Goal: Task Accomplishment & Management: Use online tool/utility

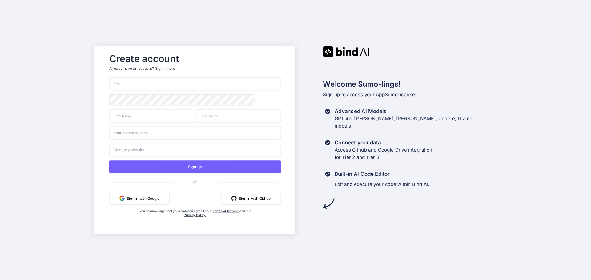
click at [158, 85] on input "email" at bounding box center [195, 84] width 172 height 13
type input "[EMAIL_ADDRESS][DOMAIN_NAME]"
type input "Reggie"
type input "Vallente"
type input "3042"
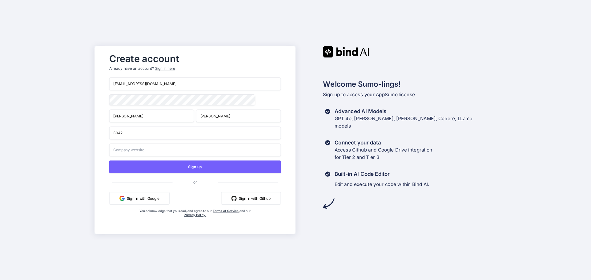
type input "3042"
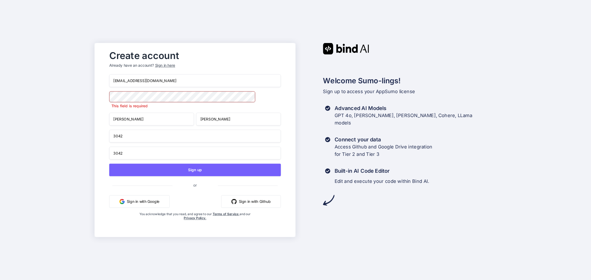
drag, startPoint x: 129, startPoint y: 137, endPoint x: 77, endPoint y: 137, distance: 52.0
click at [77, 137] on div "Create account Already have an account? Sign in here reggievallente@gmail.com T…" at bounding box center [295, 140] width 591 height 280
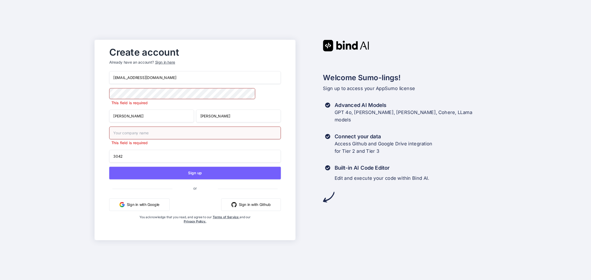
click at [90, 155] on div "Create account Already have an account? Sign in here reggievallente@gmail.com T…" at bounding box center [295, 140] width 591 height 280
drag, startPoint x: 127, startPoint y: 156, endPoint x: 88, endPoint y: 156, distance: 38.8
click at [88, 156] on div "Create account Already have an account? Sign in here reggievallente@gmail.com T…" at bounding box center [295, 140] width 591 height 280
type input "3"
click at [141, 133] on input "text" at bounding box center [195, 133] width 172 height 13
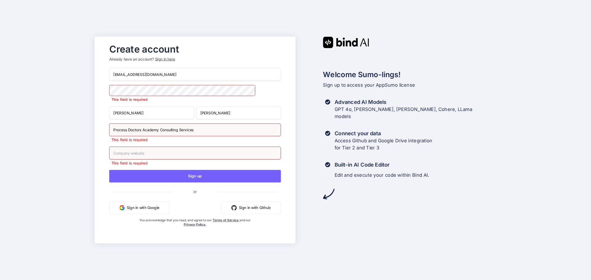
type input "Process Doctors Academy Consulting Services"
click at [146, 156] on input "text" at bounding box center [195, 153] width 172 height 13
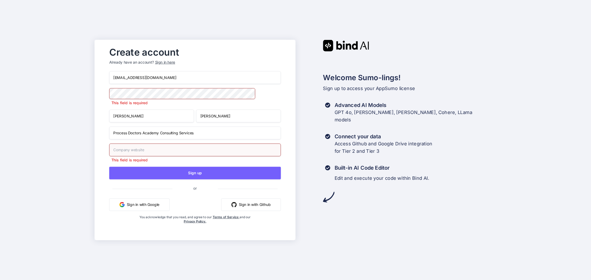
click at [147, 151] on input "text" at bounding box center [195, 150] width 172 height 13
paste input "https://processdoctorsacademy.com/"
type input "https://processdoctorsacademy.com/"
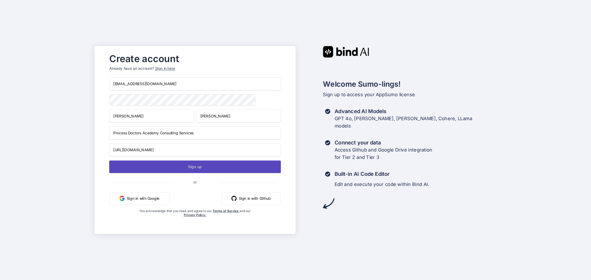
click at [198, 171] on button "Sign up" at bounding box center [195, 167] width 172 height 13
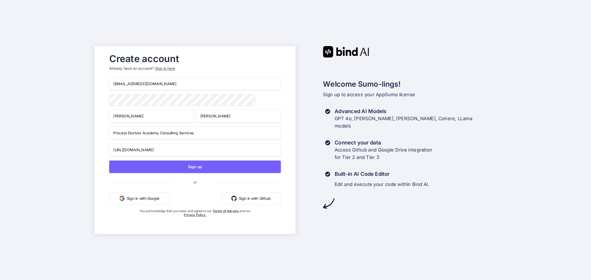
click at [30, 78] on div "Create account Already have an account? Sign in here reggievallente@gmail.com R…" at bounding box center [295, 140] width 591 height 280
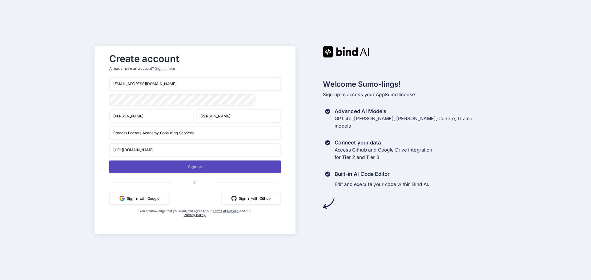
click at [196, 168] on button "Sign up" at bounding box center [195, 167] width 172 height 13
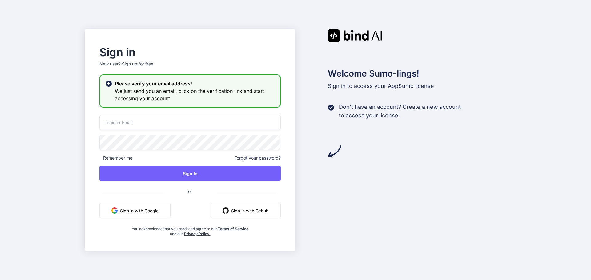
type input "reggievallente@gmail.com"
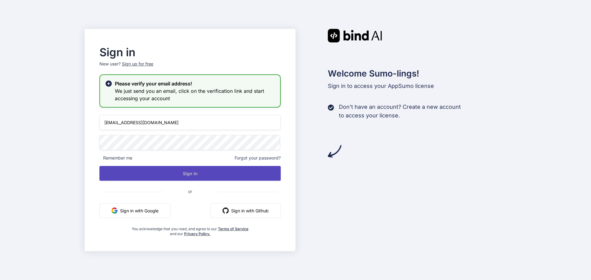
click at [193, 174] on button "Sign In" at bounding box center [189, 173] width 181 height 15
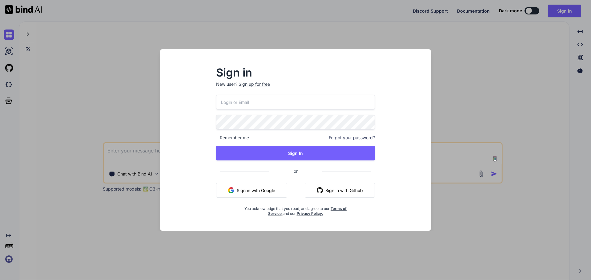
click at [279, 100] on input "email" at bounding box center [295, 102] width 159 height 15
type input "[EMAIL_ADDRESS][DOMAIN_NAME]"
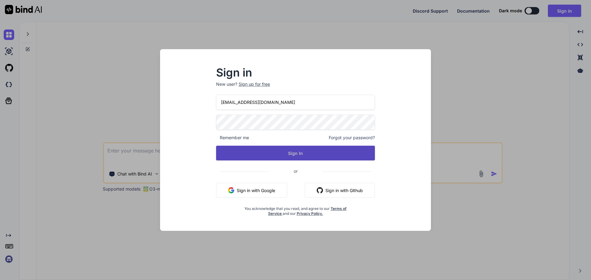
click at [307, 154] on button "Sign In" at bounding box center [295, 153] width 159 height 15
click at [294, 155] on button "Sign In" at bounding box center [295, 153] width 159 height 15
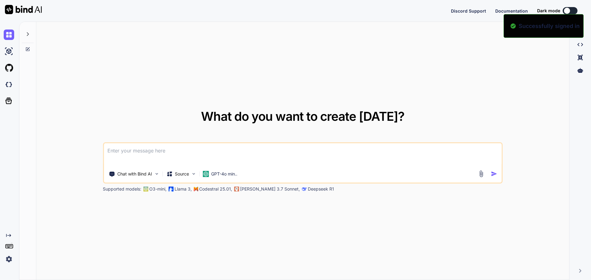
click at [569, 10] on div "Discord Support Documentation Dark mode Created with Pixso. Created with Pixso.…" at bounding box center [295, 140] width 591 height 280
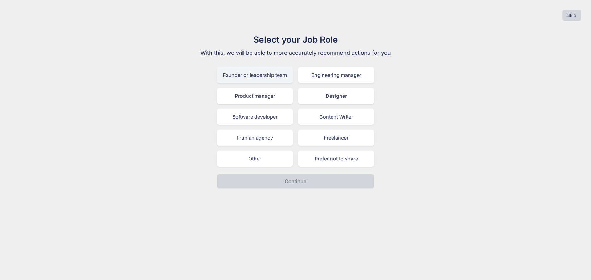
click at [274, 77] on div "Founder or leadership team" at bounding box center [255, 75] width 76 height 16
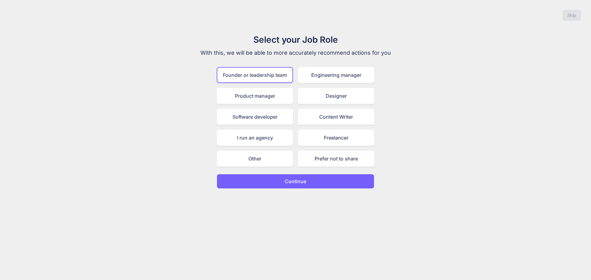
click at [329, 183] on button "Continue" at bounding box center [296, 181] width 158 height 15
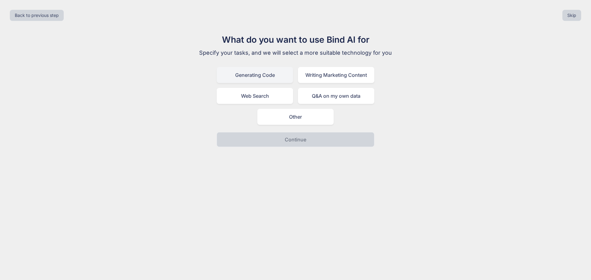
click at [255, 78] on div "Generating Code" at bounding box center [255, 75] width 76 height 16
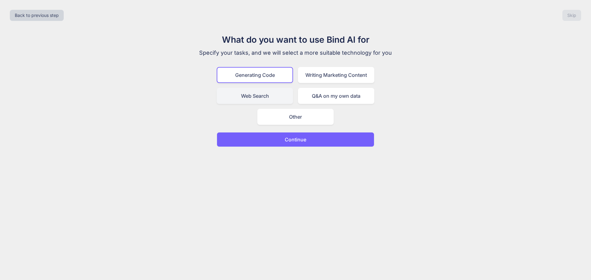
click at [263, 92] on div "Web Search" at bounding box center [255, 96] width 76 height 16
click at [325, 73] on div "Writing Marketing Content" at bounding box center [336, 75] width 76 height 16
click at [249, 77] on div "Generating Code" at bounding box center [255, 75] width 76 height 16
click at [307, 141] on button "Continue" at bounding box center [296, 139] width 158 height 15
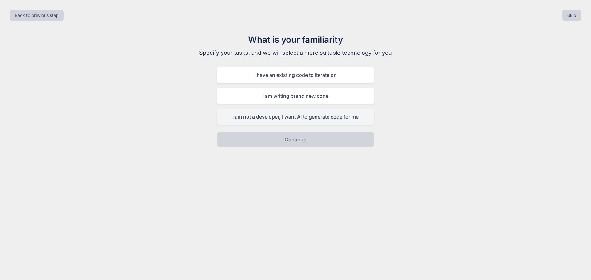
click at [321, 120] on div "I am not a developer, I want AI to generate code for me" at bounding box center [296, 117] width 158 height 16
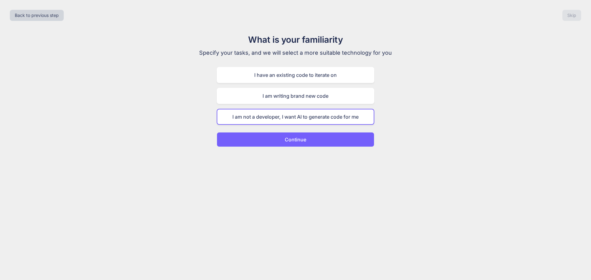
click at [317, 139] on button "Continue" at bounding box center [296, 139] width 158 height 15
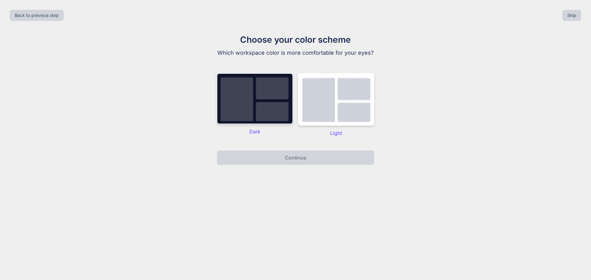
click at [260, 87] on img at bounding box center [255, 98] width 76 height 51
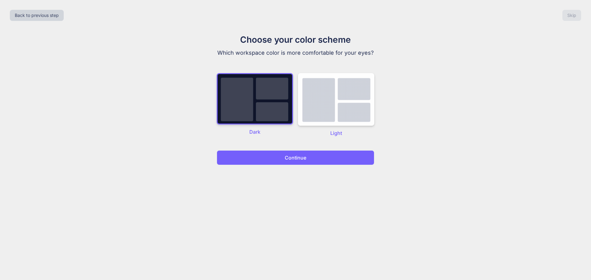
click at [303, 161] on p "Continue" at bounding box center [296, 157] width 22 height 7
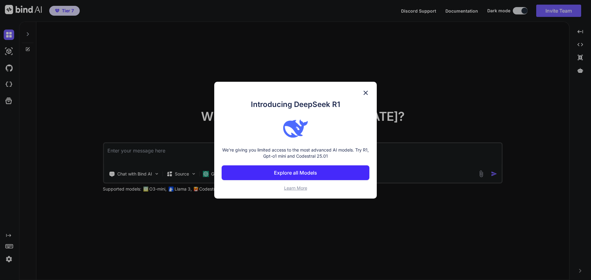
click at [314, 174] on p "Explore all Models" at bounding box center [295, 172] width 43 height 7
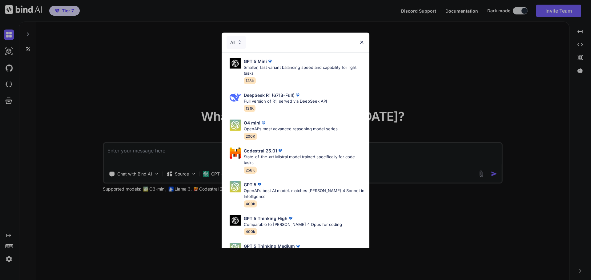
click at [363, 42] on img at bounding box center [361, 42] width 5 height 5
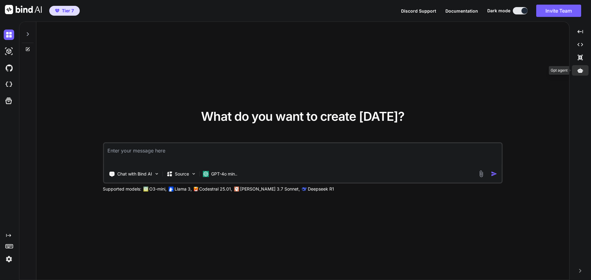
click at [580, 72] on icon at bounding box center [580, 70] width 6 height 5
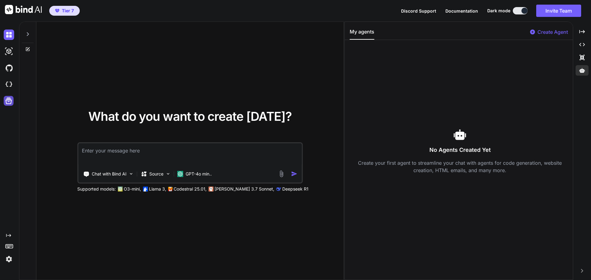
click at [9, 102] on icon at bounding box center [9, 101] width 6 height 6
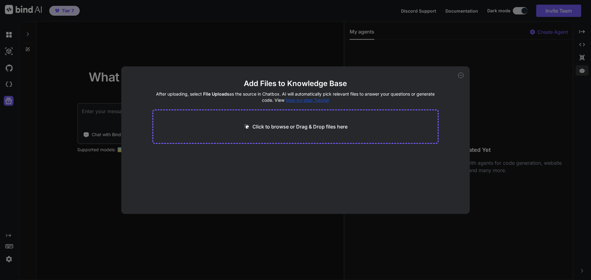
click at [460, 74] on icon at bounding box center [461, 76] width 6 height 6
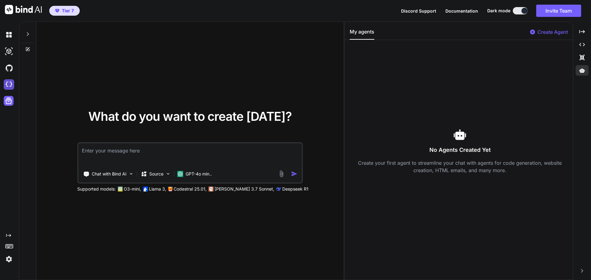
click at [7, 84] on img at bounding box center [9, 84] width 10 height 10
click at [10, 67] on img at bounding box center [9, 68] width 10 height 10
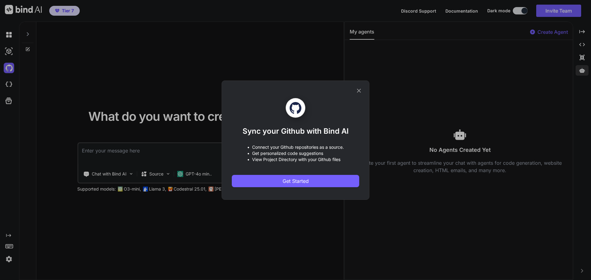
click at [359, 89] on icon at bounding box center [358, 90] width 7 height 7
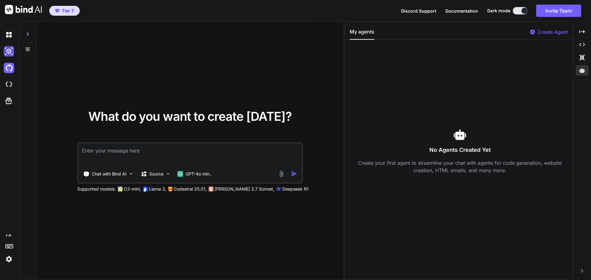
click at [8, 51] on img at bounding box center [9, 51] width 10 height 10
click at [10, 34] on img at bounding box center [9, 35] width 10 height 10
click at [9, 260] on img at bounding box center [9, 259] width 10 height 10
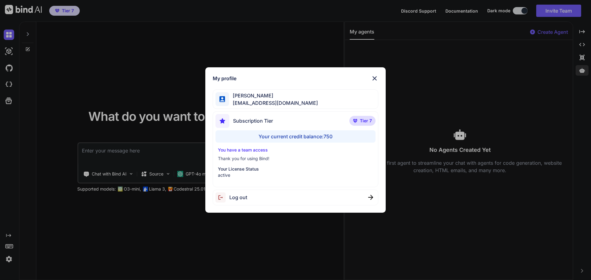
click at [10, 246] on div "My profile Reggie Vallente reggievallente@gmail.com Subscription Tier Tier 7 Yo…" at bounding box center [295, 140] width 591 height 280
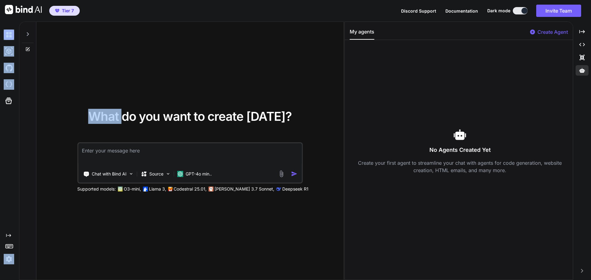
click at [10, 246] on icon at bounding box center [9, 246] width 9 height 9
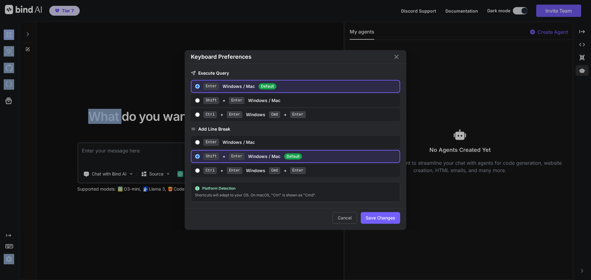
click at [397, 57] on icon "Close" at bounding box center [396, 56] width 7 height 7
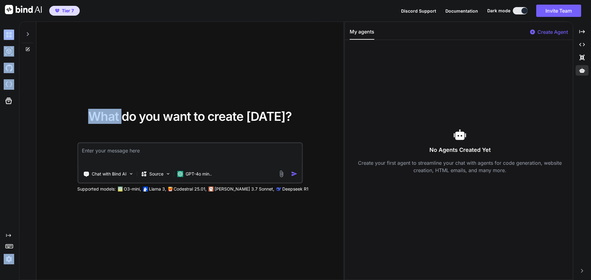
click at [12, 167] on div "Created with Pixso." at bounding box center [8, 145] width 17 height 238
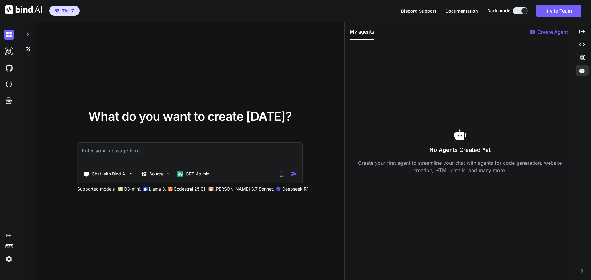
click at [10, 236] on icon at bounding box center [8, 235] width 5 height 3
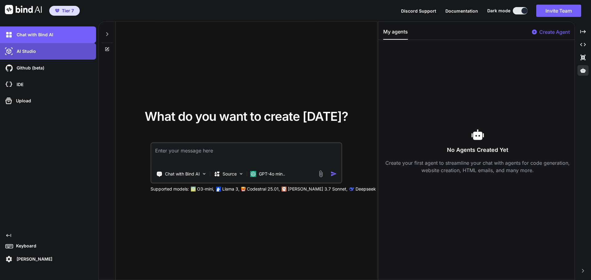
click at [29, 52] on p "AI Studio" at bounding box center [25, 51] width 22 height 6
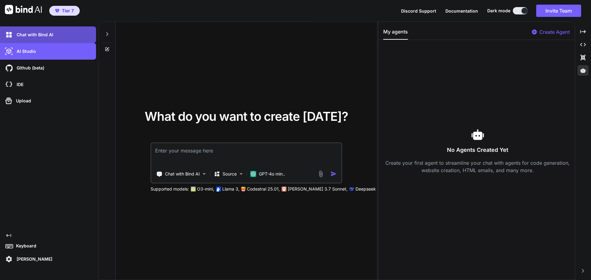
click at [39, 32] on p "Chat with Bind AI" at bounding box center [33, 35] width 39 height 6
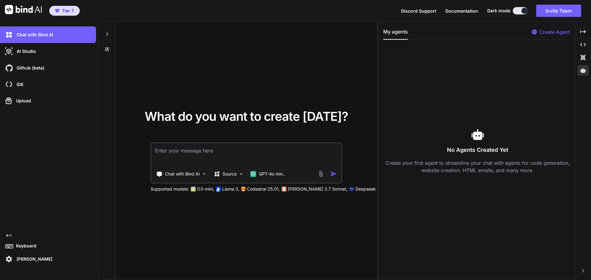
click at [9, 237] on icon "Created with Pixso." at bounding box center [8, 235] width 5 height 5
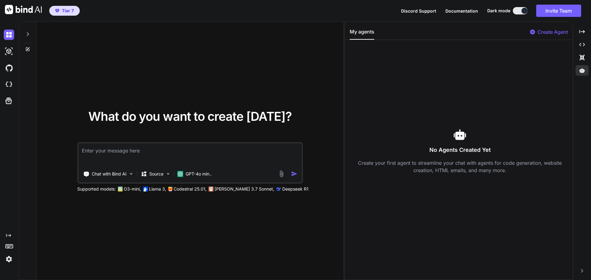
click at [428, 11] on span "Discord Support" at bounding box center [418, 10] width 35 height 5
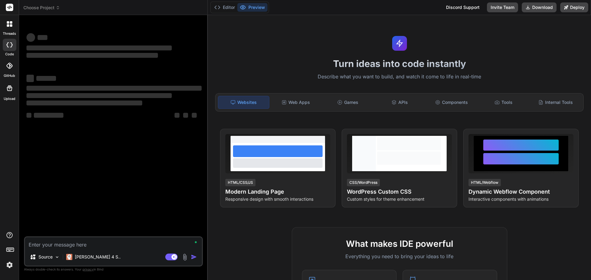
type textarea "x"
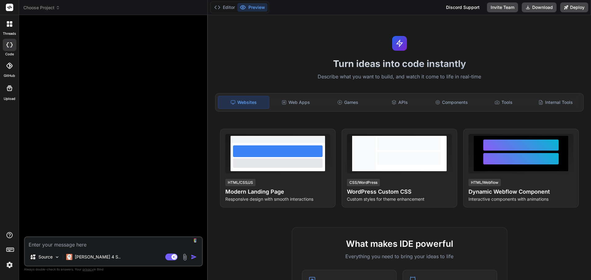
click at [14, 25] on div at bounding box center [9, 24] width 13 height 13
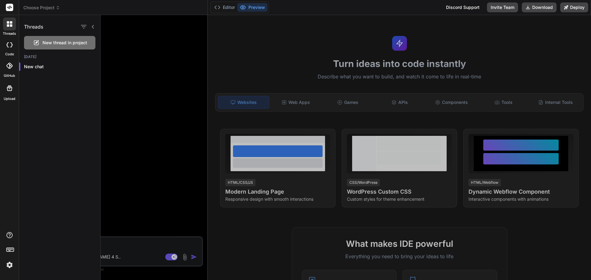
click at [14, 25] on div at bounding box center [9, 24] width 13 height 13
click at [143, 73] on div at bounding box center [346, 147] width 490 height 265
